Goal: Task Accomplishment & Management: Complete application form

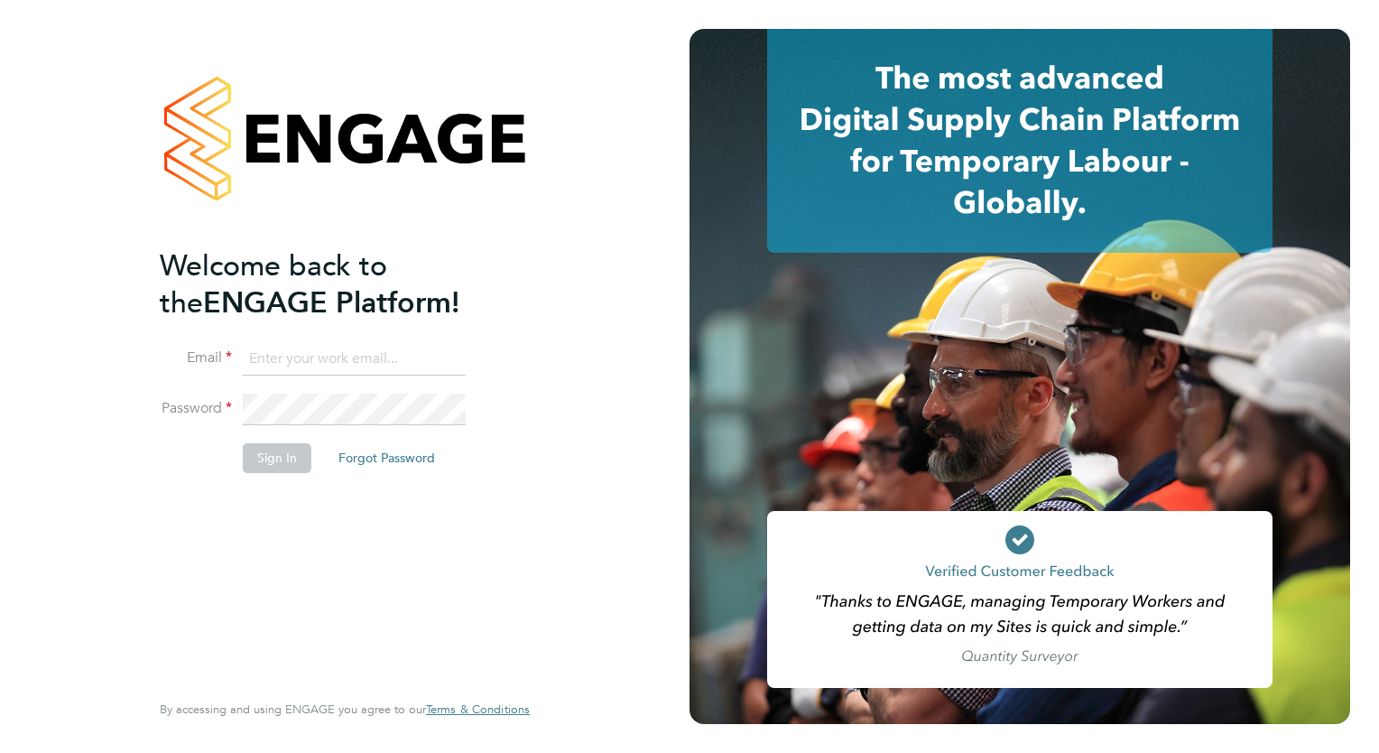
type input "carol.grainger@berryrecruitment.co.uk"
click at [274, 460] on button "Sign In" at bounding box center [277, 457] width 69 height 29
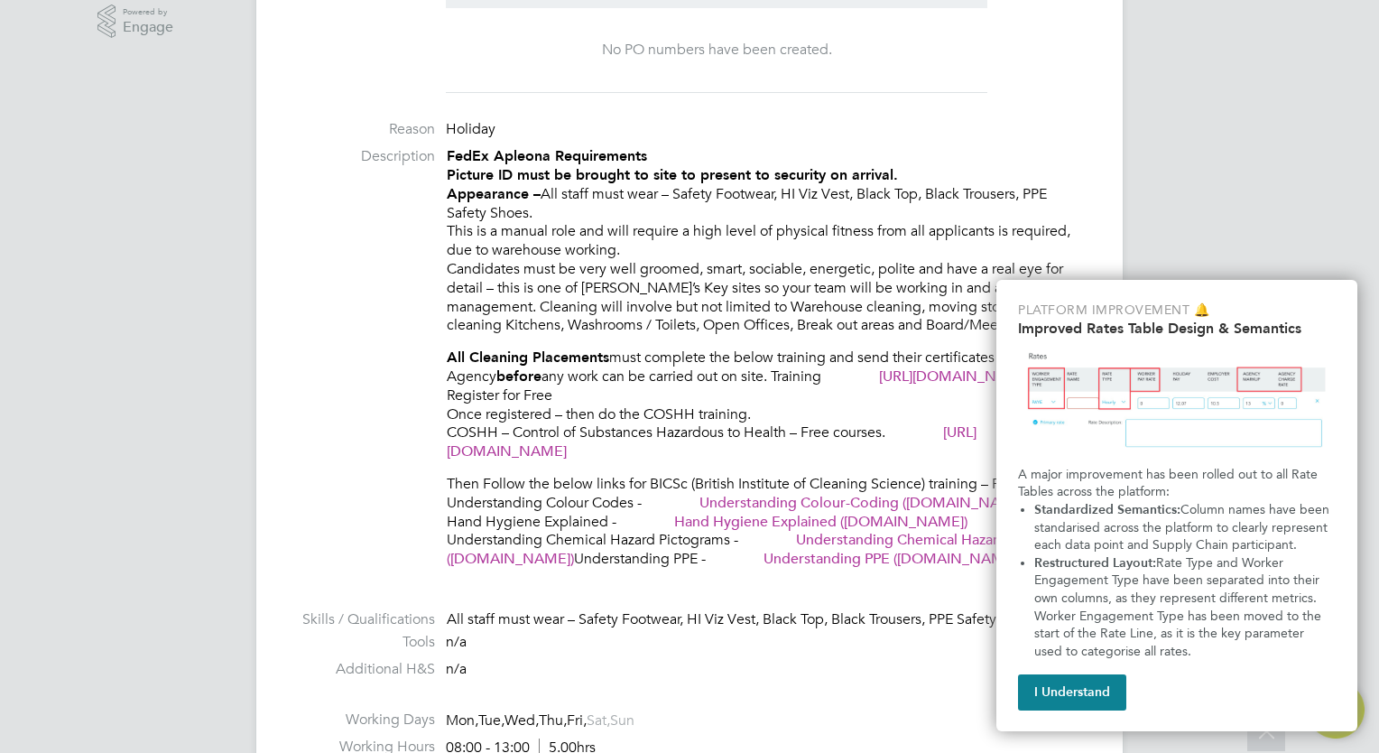
scroll to position [614, 0]
click at [1064, 688] on button "I Understand" at bounding box center [1072, 692] width 108 height 36
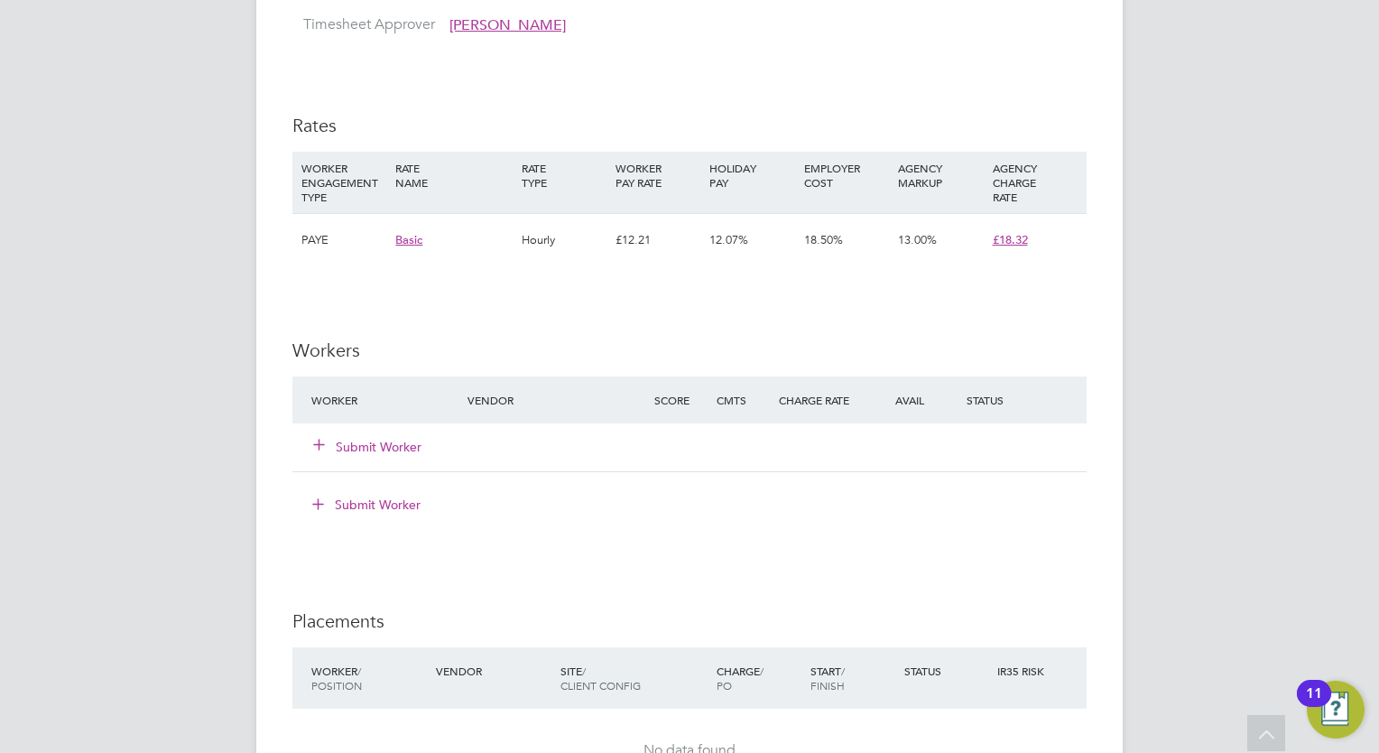
scroll to position [1457, 0]
click at [357, 446] on button "Submit Worker" at bounding box center [368, 444] width 108 height 18
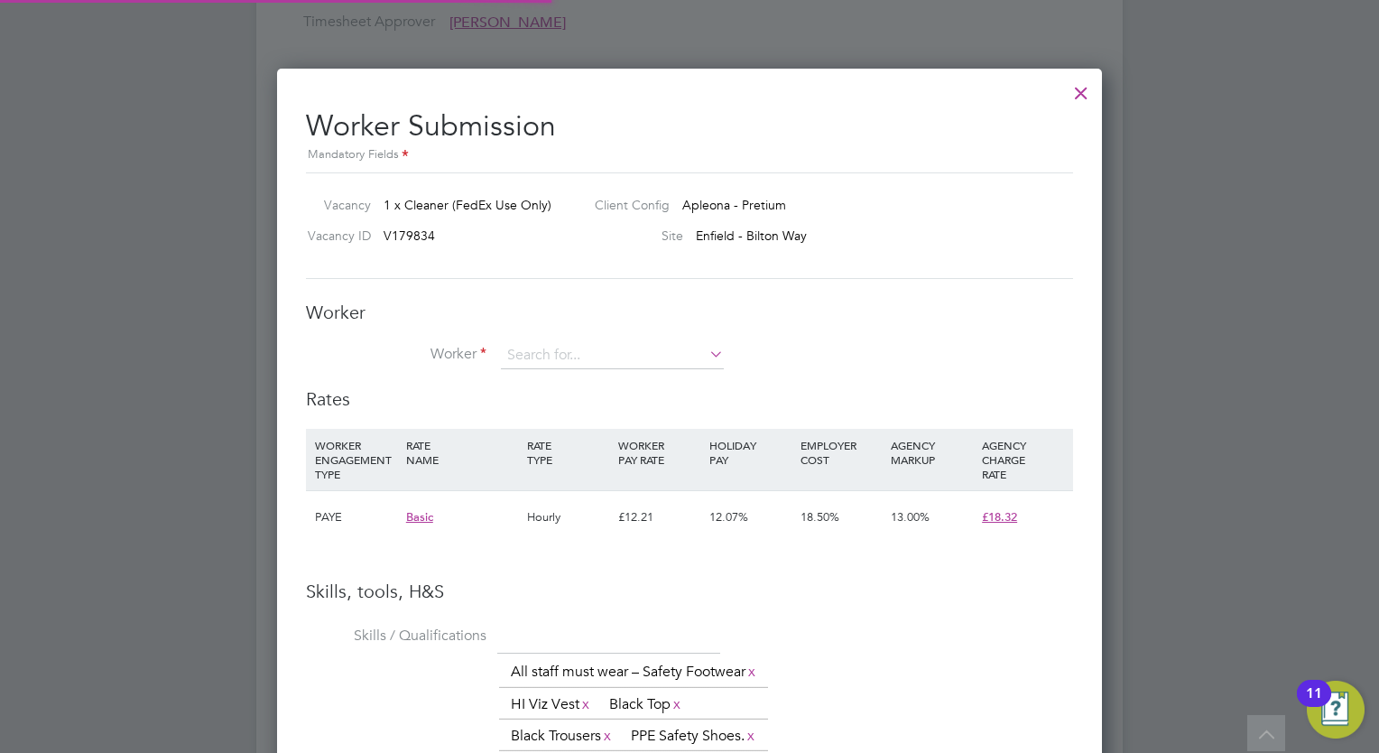
scroll to position [1249, 826]
click at [573, 379] on li "No results found" at bounding box center [613, 379] width 224 height 23
click at [502, 363] on input at bounding box center [612, 355] width 223 height 27
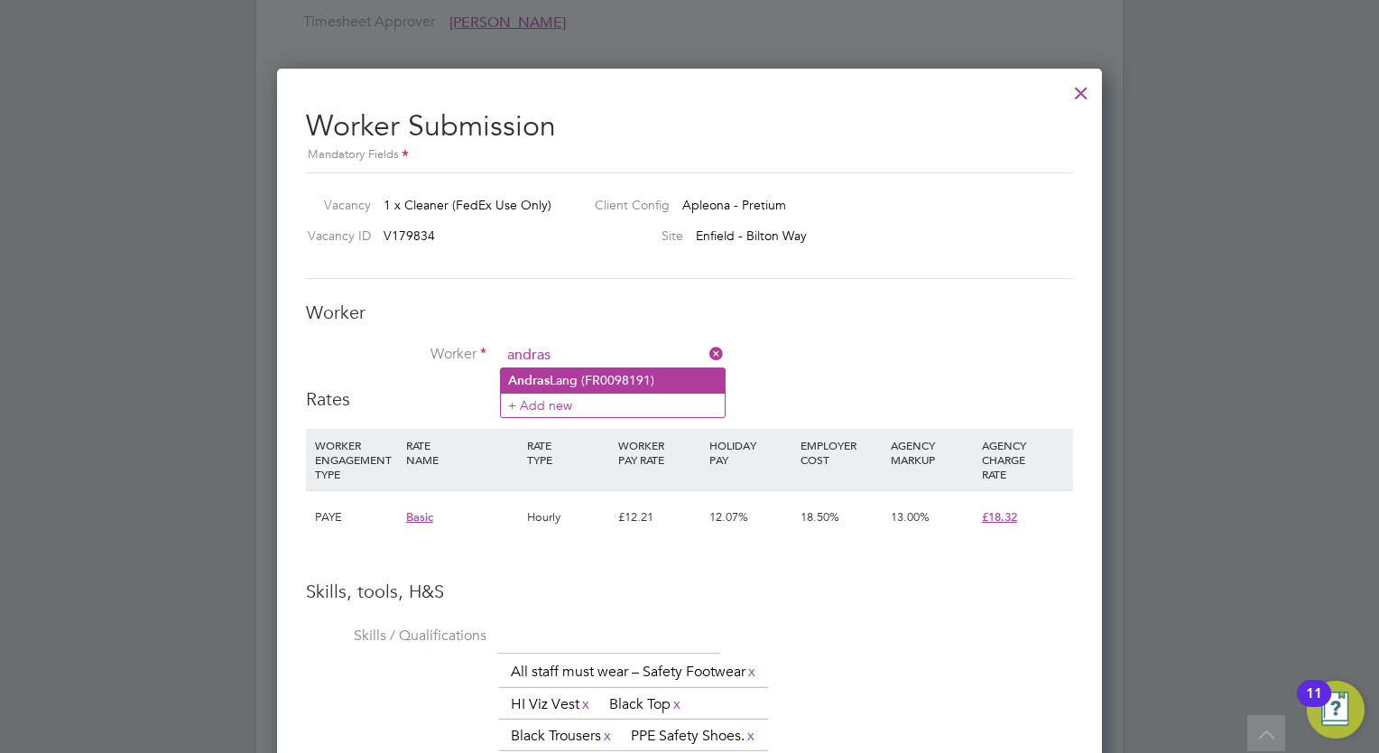
click at [597, 378] on li "Andras Lang (FR0098191)" at bounding box center [613, 380] width 224 height 24
type input "Andras Lang (FR0098191)"
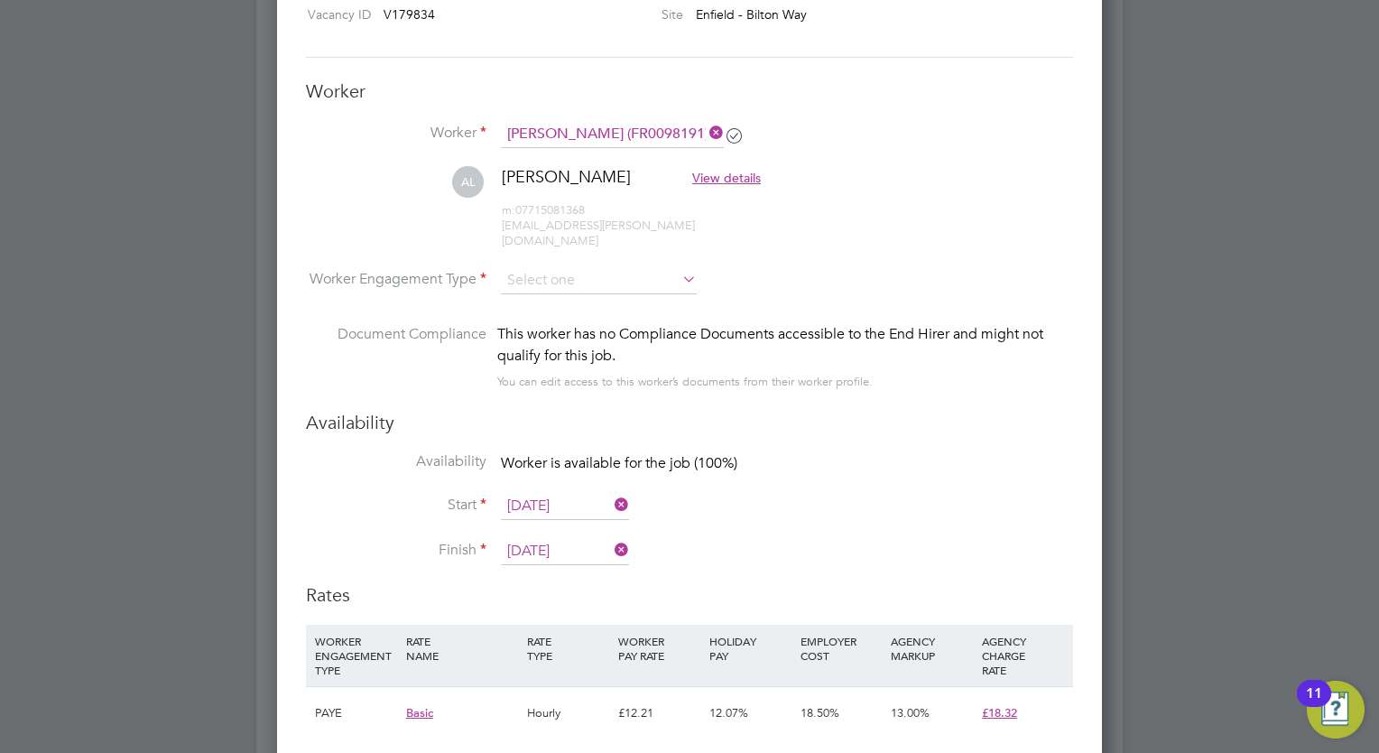
scroll to position [1679, 0]
click at [699, 172] on span "View details" at bounding box center [726, 177] width 69 height 16
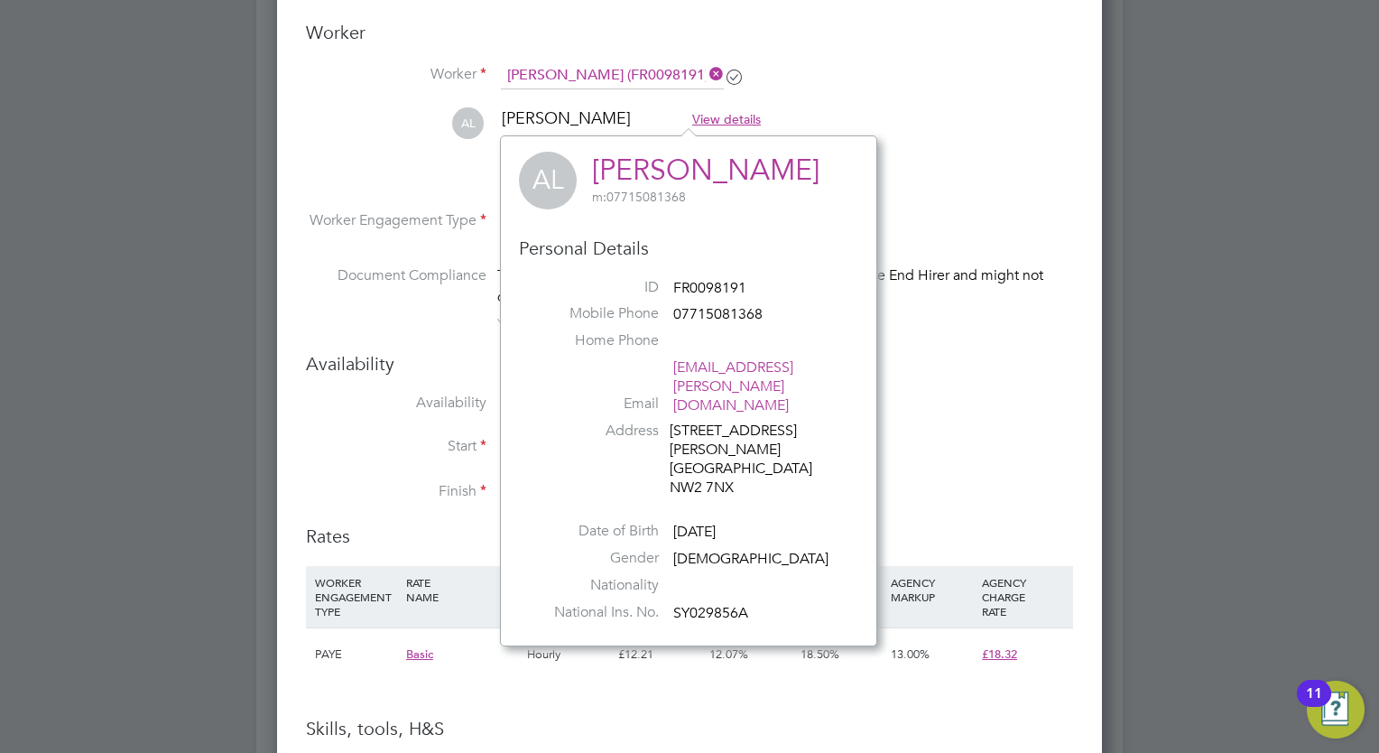
scroll to position [1735, 0]
click at [979, 398] on li "Availability Worker is available for the job (100%)" at bounding box center [689, 415] width 767 height 41
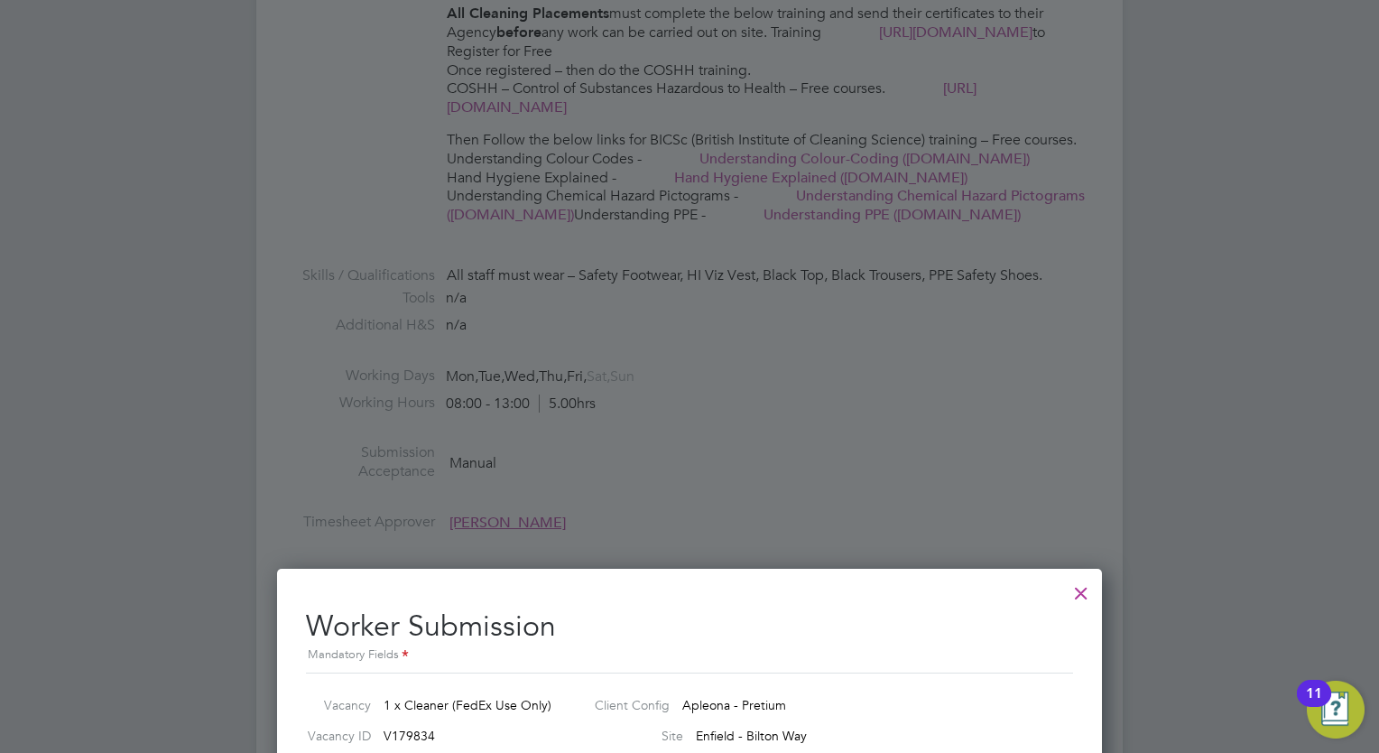
scroll to position [951, 0]
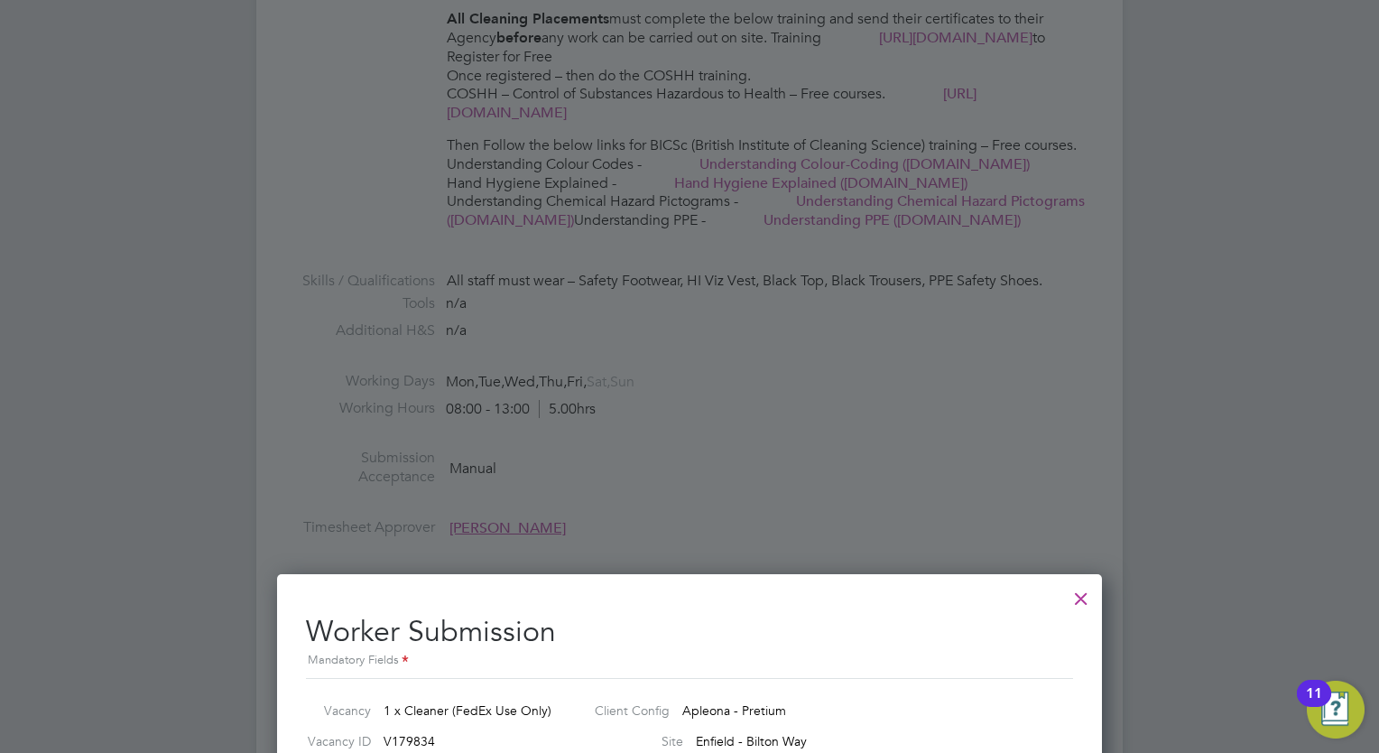
click at [1077, 594] on div at bounding box center [1081, 594] width 32 height 32
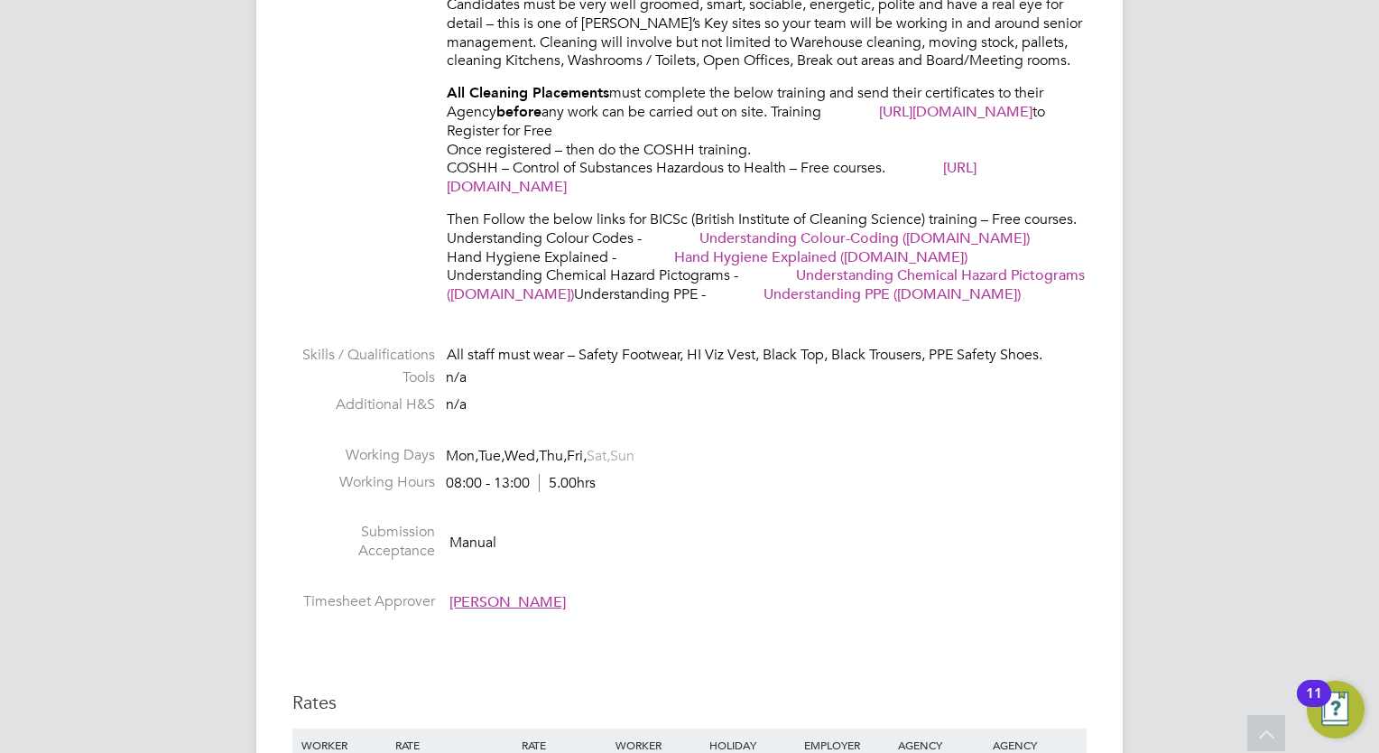
scroll to position [0, 0]
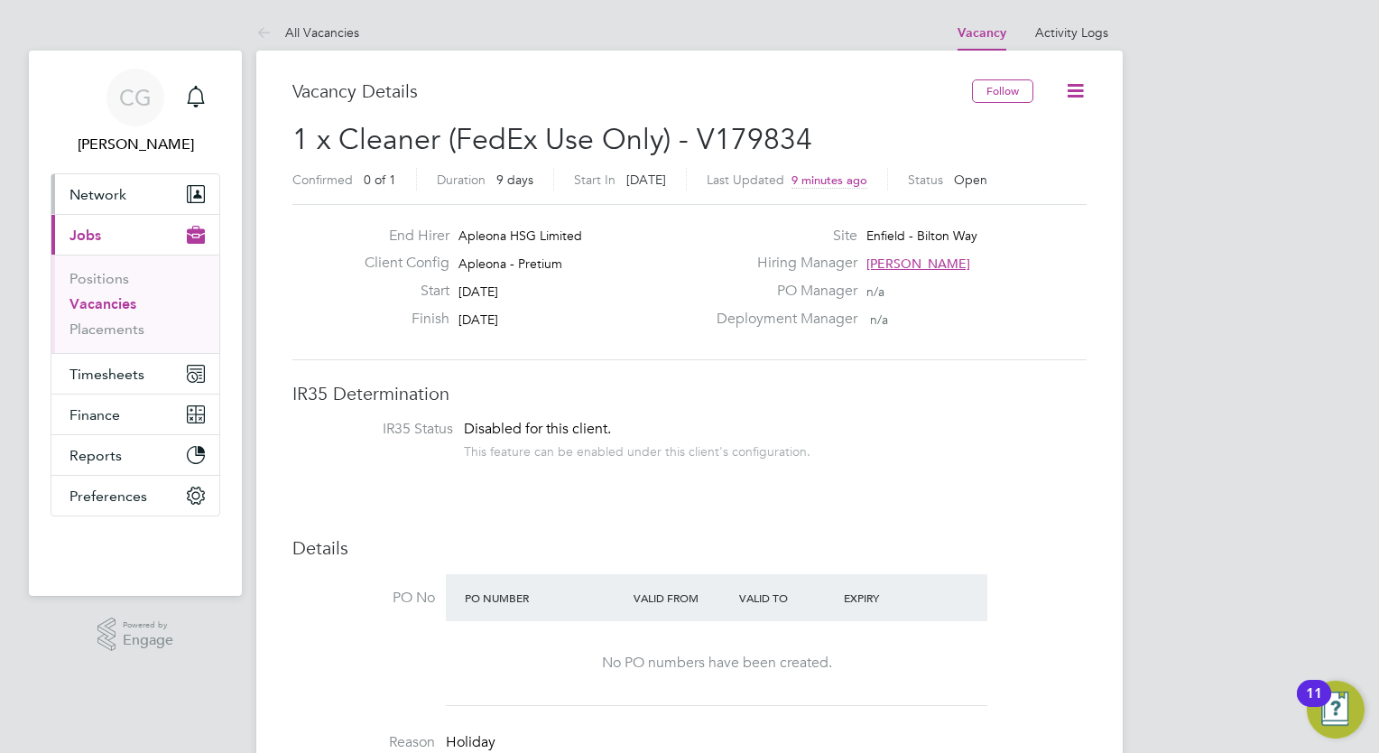
click at [106, 186] on span "Network" at bounding box center [97, 194] width 57 height 17
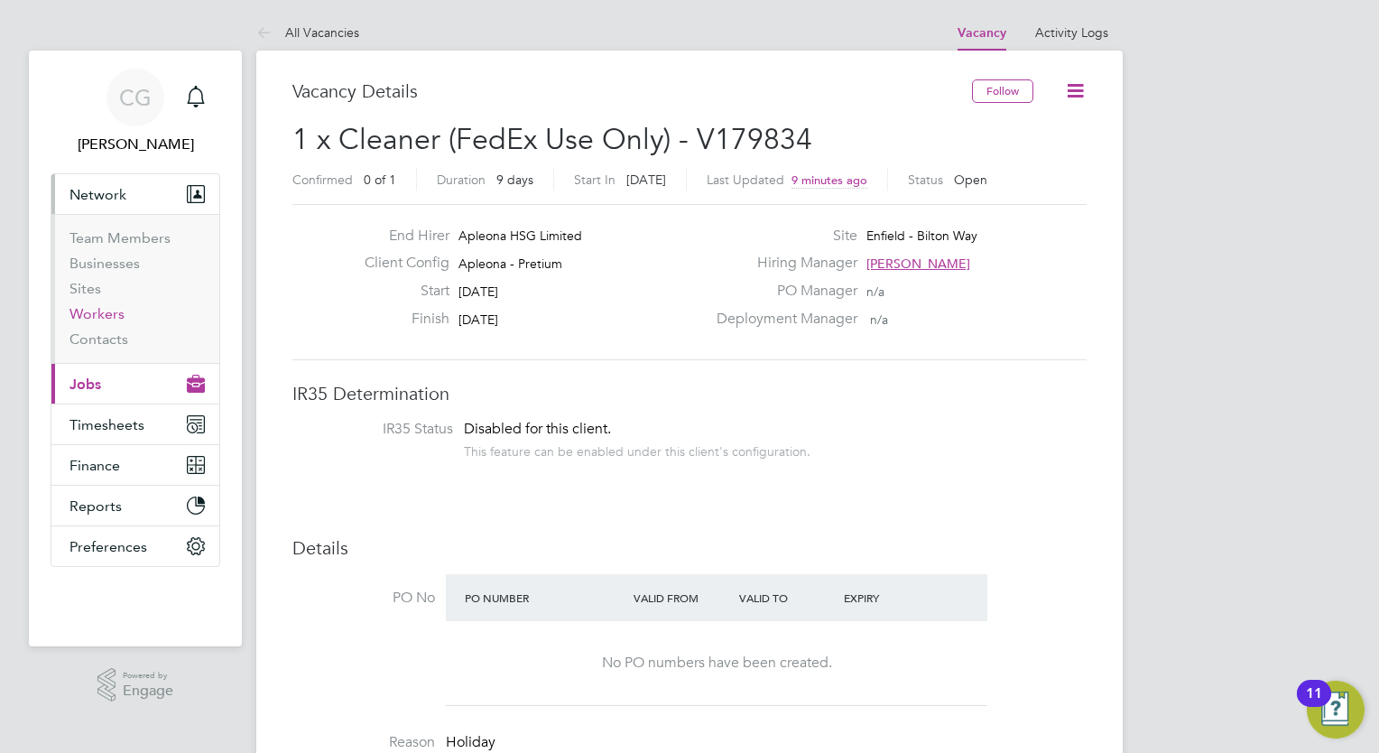
click at [89, 320] on link "Workers" at bounding box center [96, 313] width 55 height 17
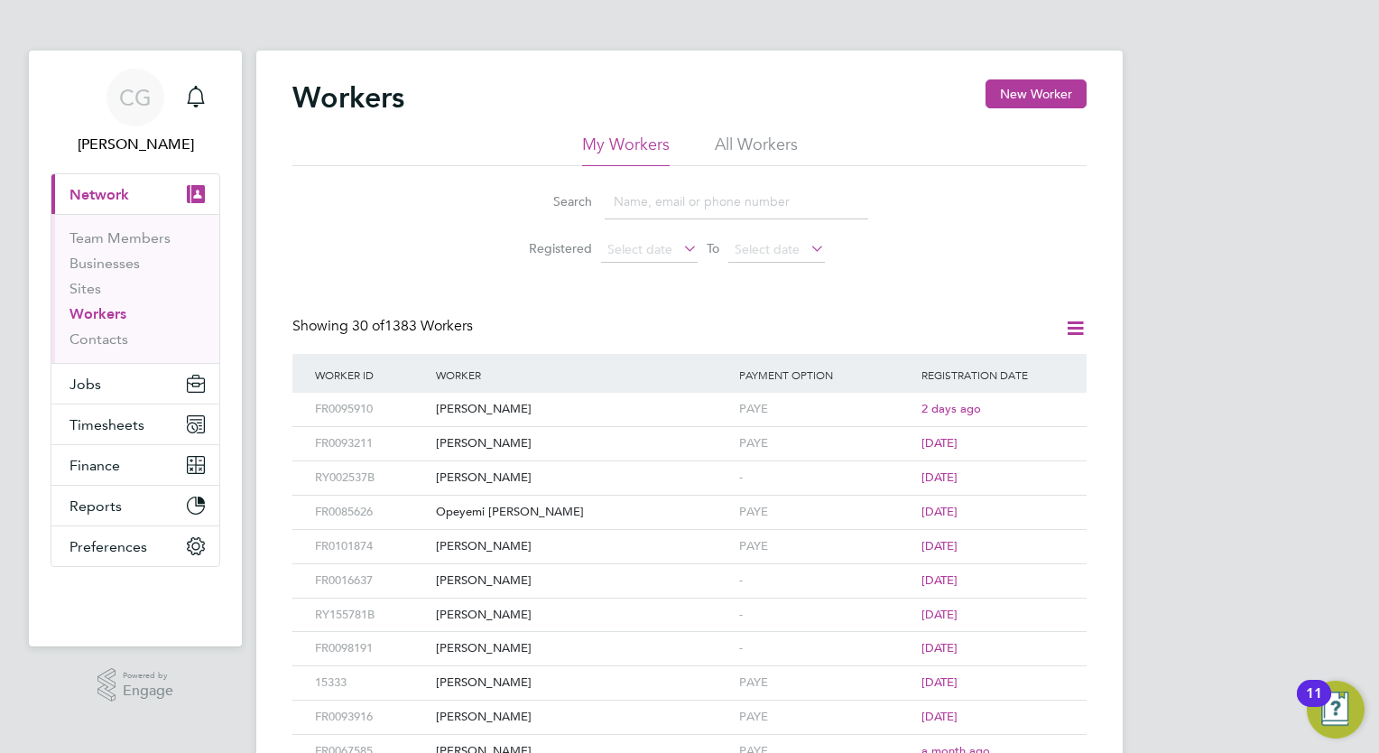
scroll to position [119, 0]
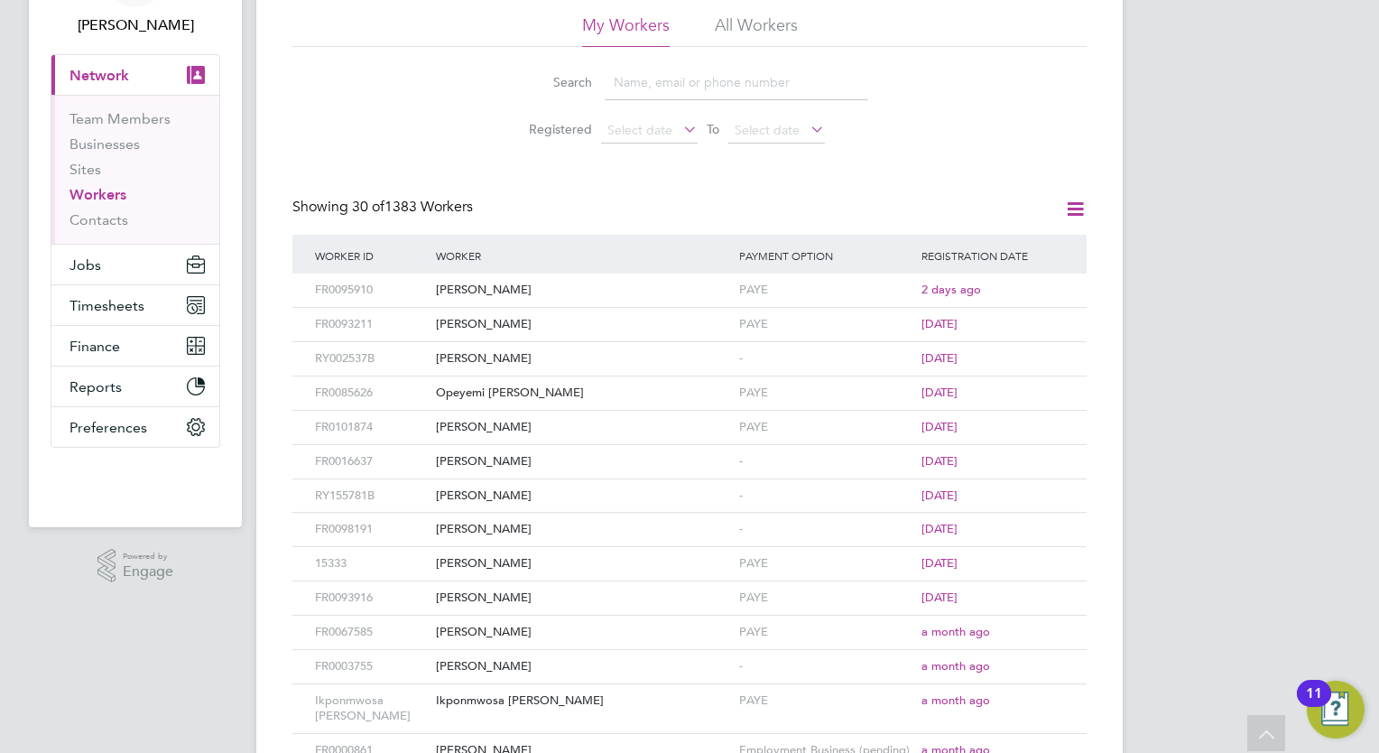
click at [661, 88] on input at bounding box center [737, 82] width 264 height 35
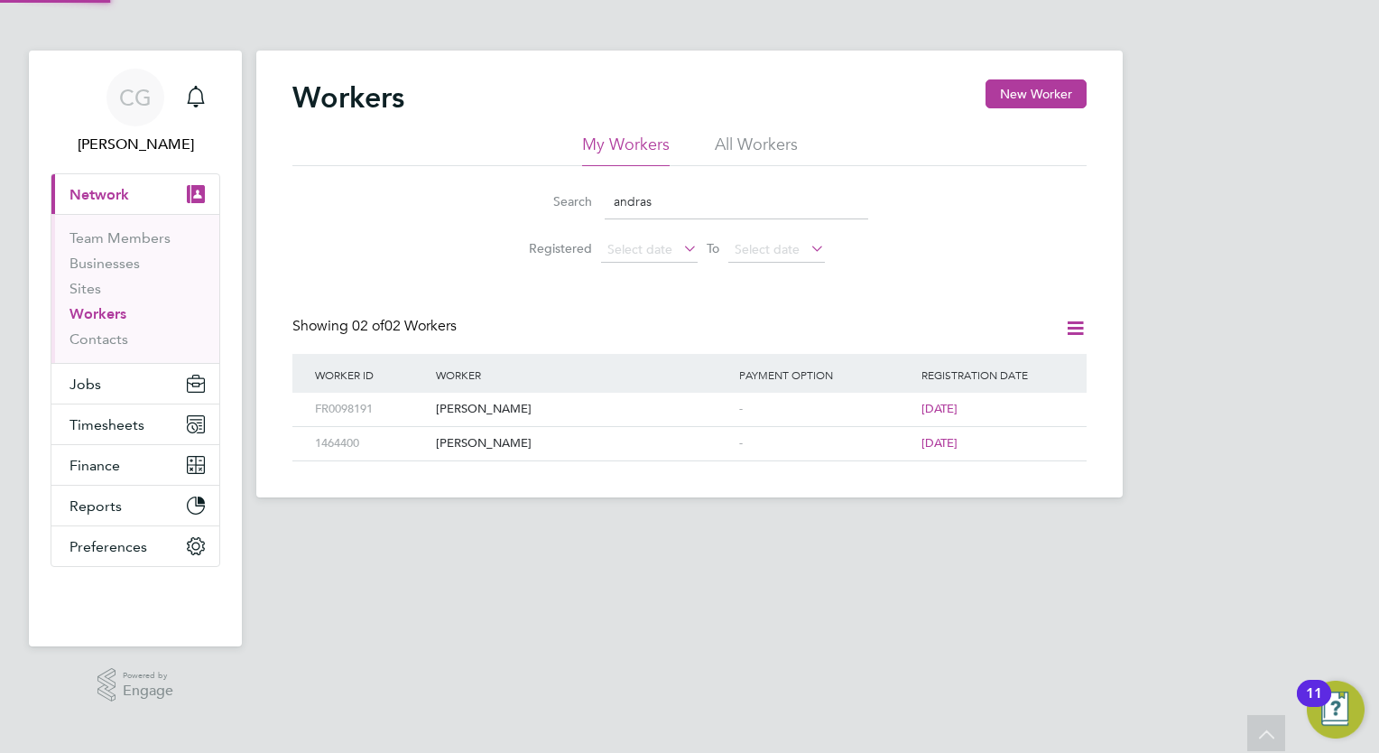
scroll to position [0, 0]
type input "andras"
click at [476, 405] on div "[PERSON_NAME]" at bounding box center [582, 409] width 303 height 33
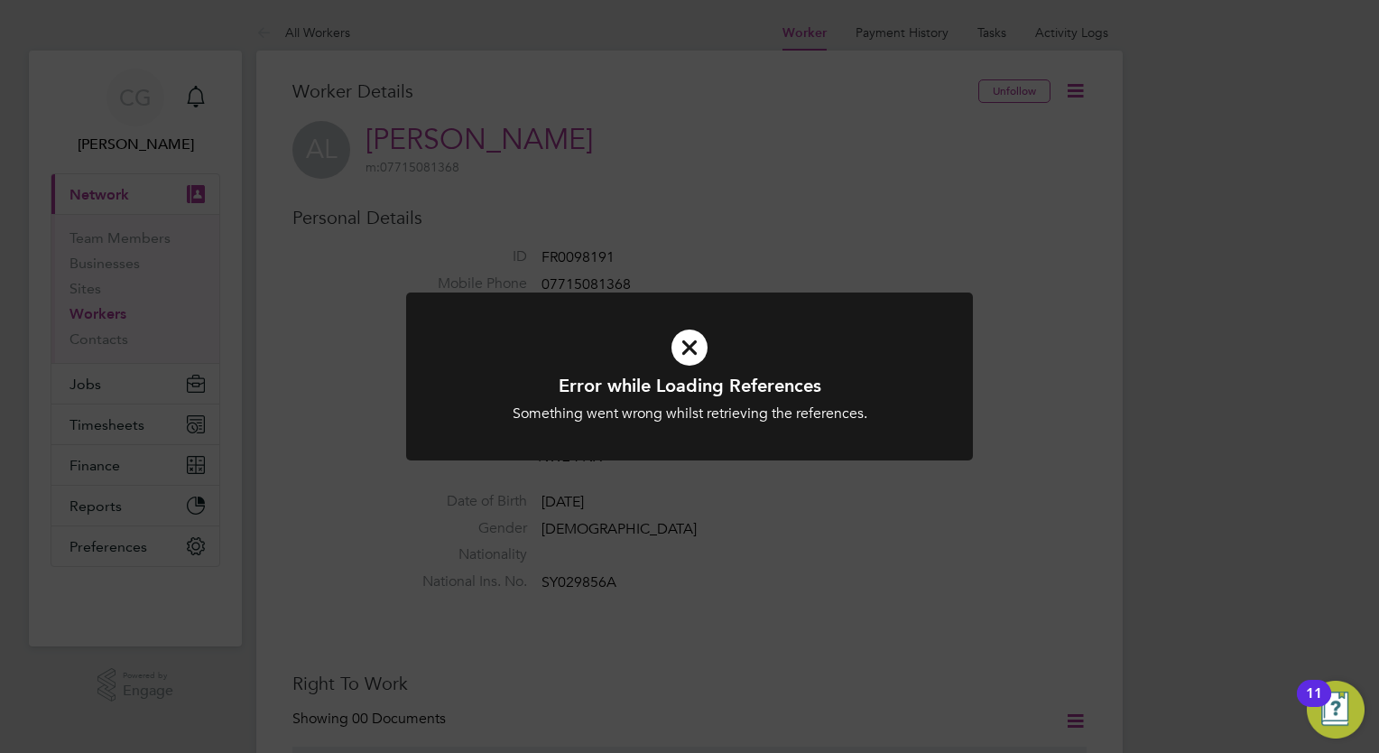
drag, startPoint x: 736, startPoint y: 504, endPoint x: 681, endPoint y: 351, distance: 162.5
click at [681, 351] on icon at bounding box center [689, 347] width 469 height 70
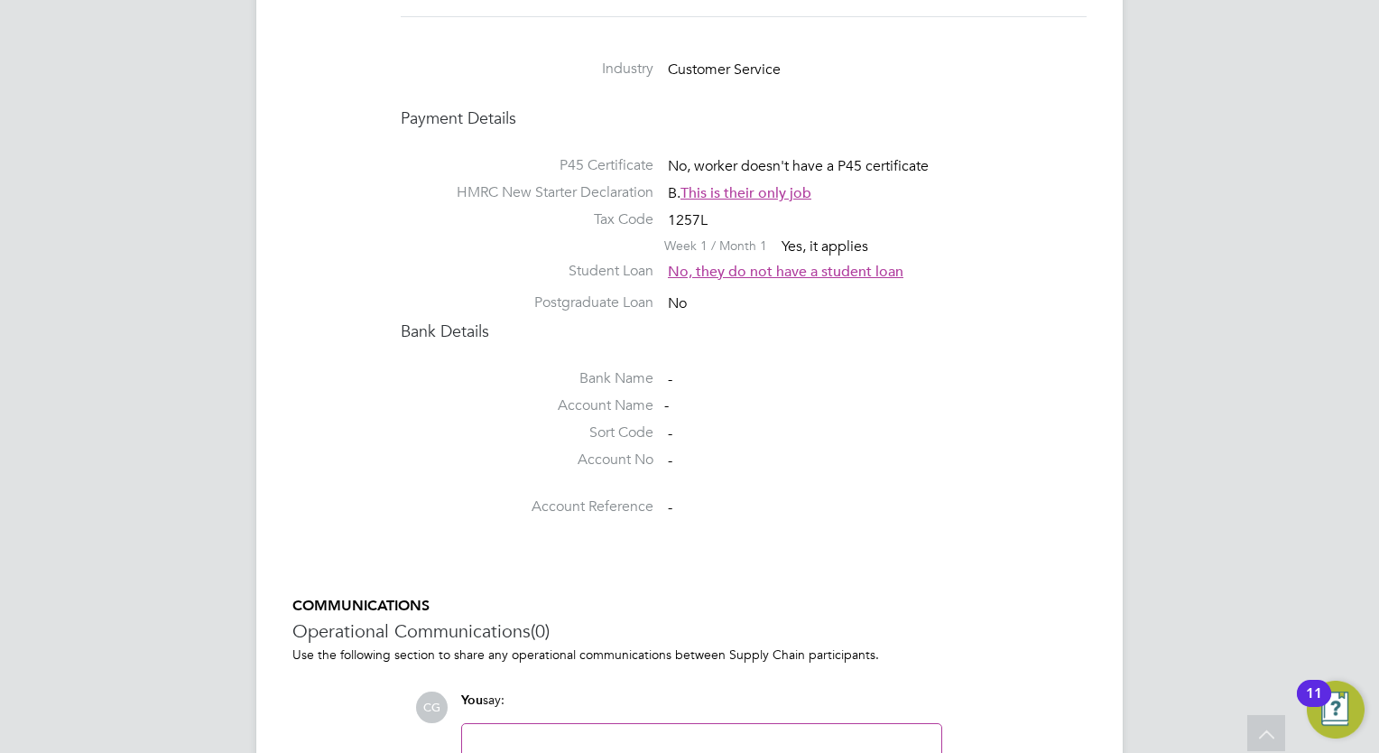
scroll to position [1426, 0]
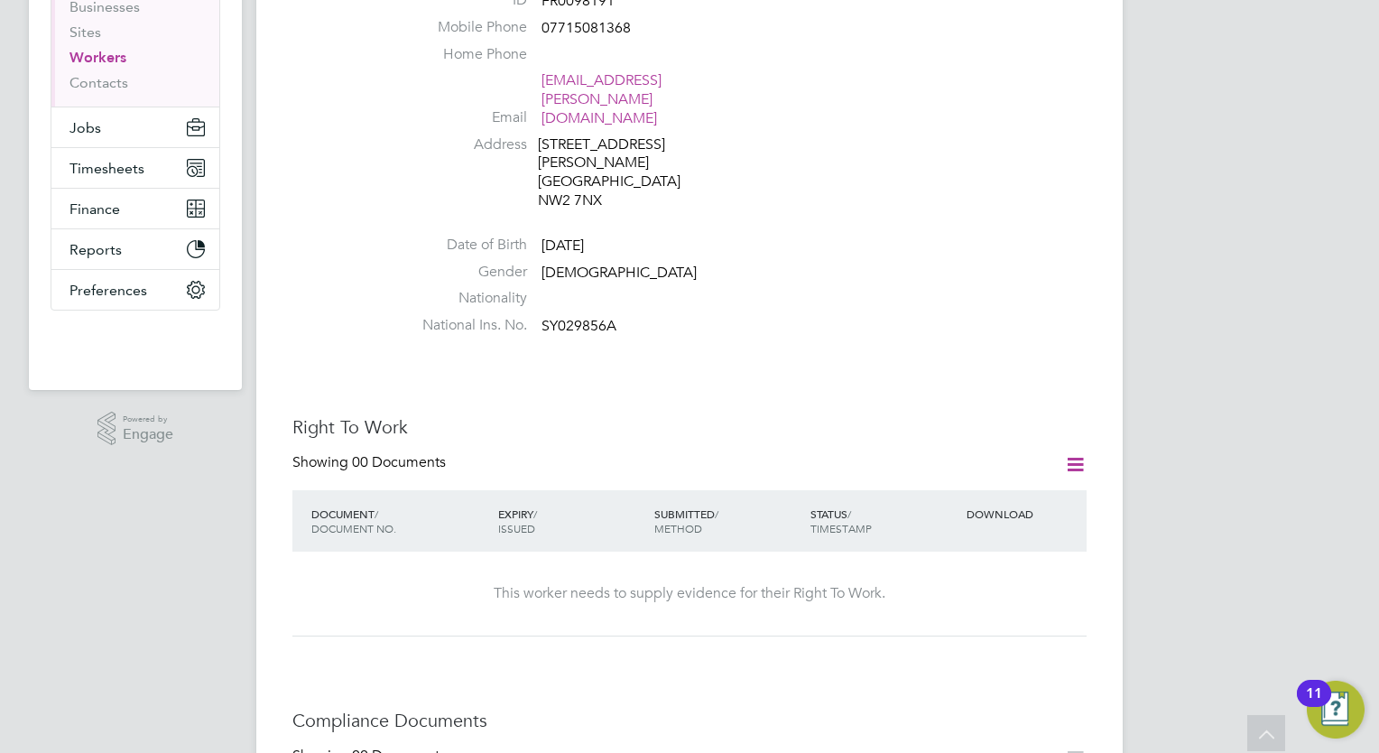
scroll to position [267, 0]
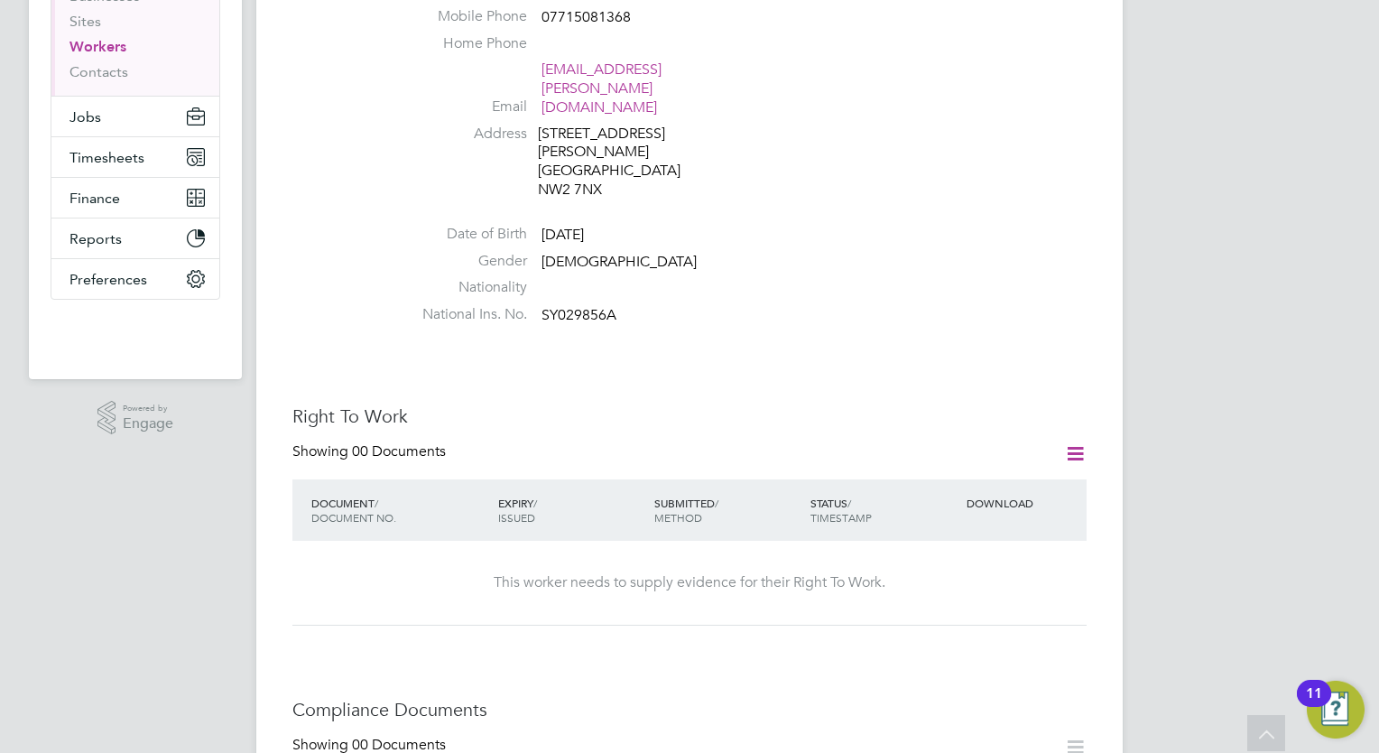
click at [1076, 442] on icon at bounding box center [1075, 453] width 23 height 23
click at [996, 458] on li "Add Right To Work Document" at bounding box center [975, 460] width 218 height 25
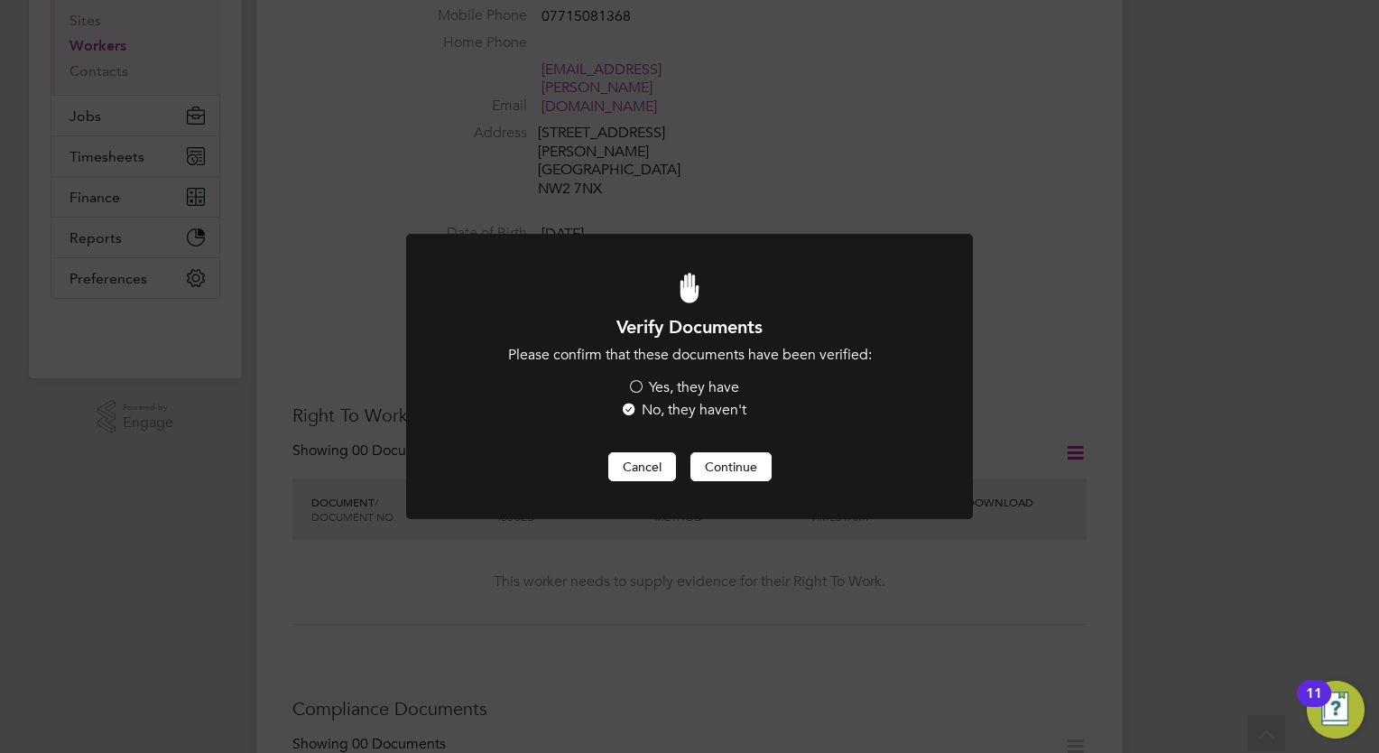
click at [632, 459] on button "Cancel" at bounding box center [642, 466] width 68 height 29
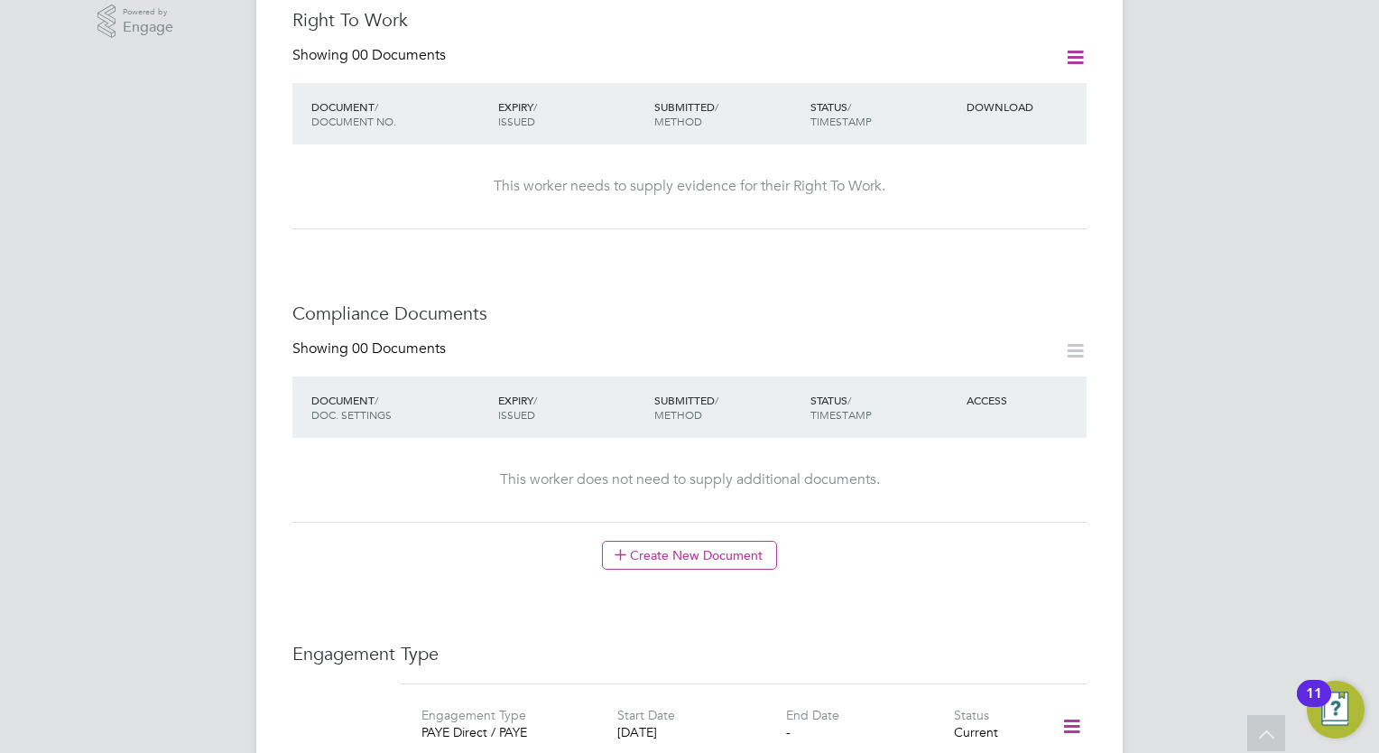
scroll to position [664, 0]
click at [722, 540] on button "Create New Document" at bounding box center [689, 554] width 175 height 29
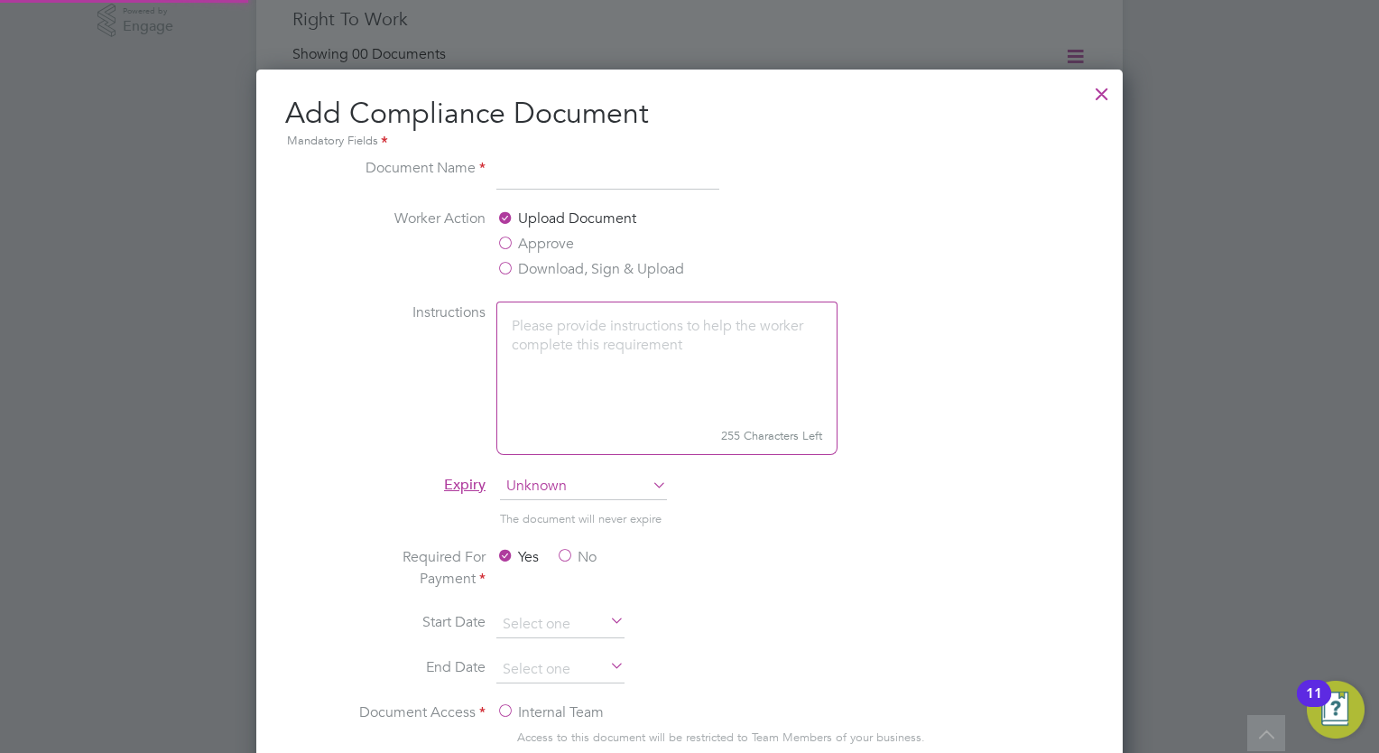
scroll to position [944, 867]
click at [593, 182] on input at bounding box center [607, 173] width 223 height 32
type input "R"
type input "Right to Work"
click at [562, 331] on textarea at bounding box center [666, 361] width 341 height 120
